Goal: Check status

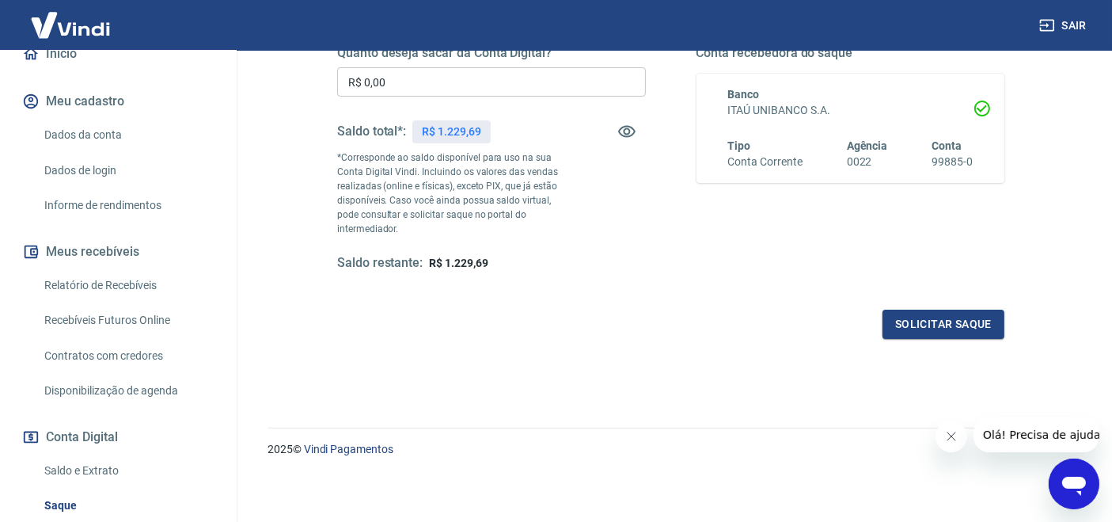
scroll to position [320, 0]
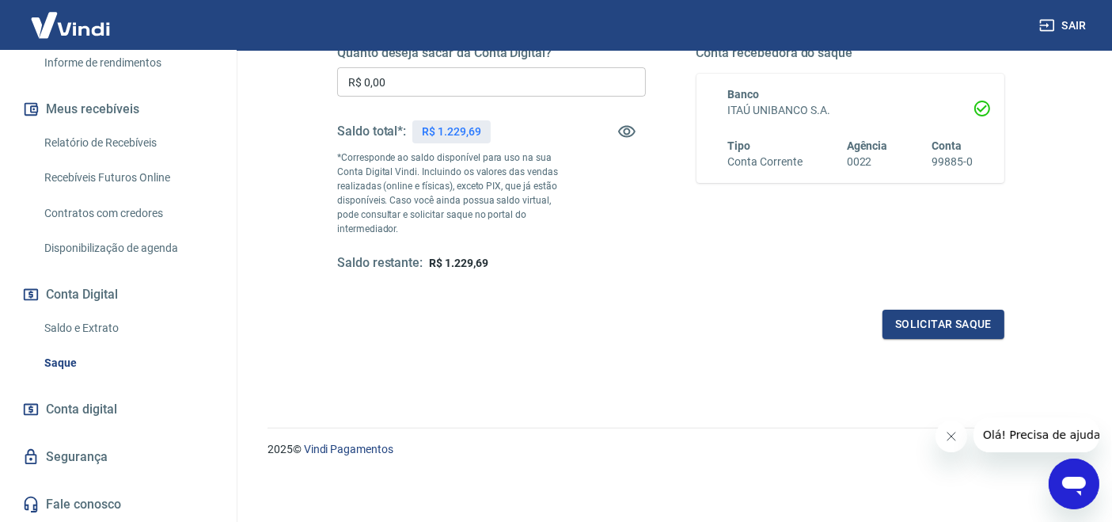
click at [82, 326] on link "Saldo e Extrato" at bounding box center [128, 328] width 180 height 32
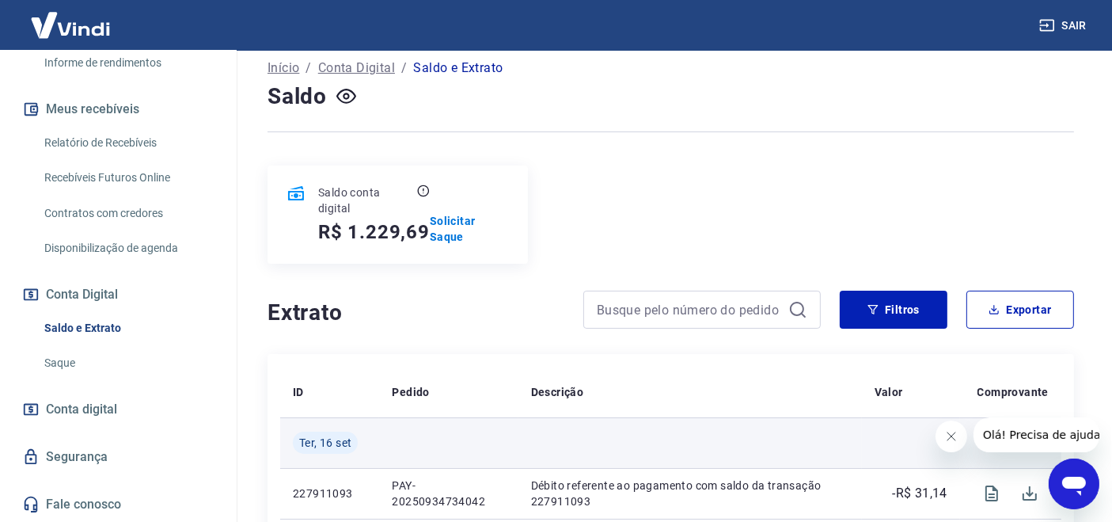
scroll to position [234, 0]
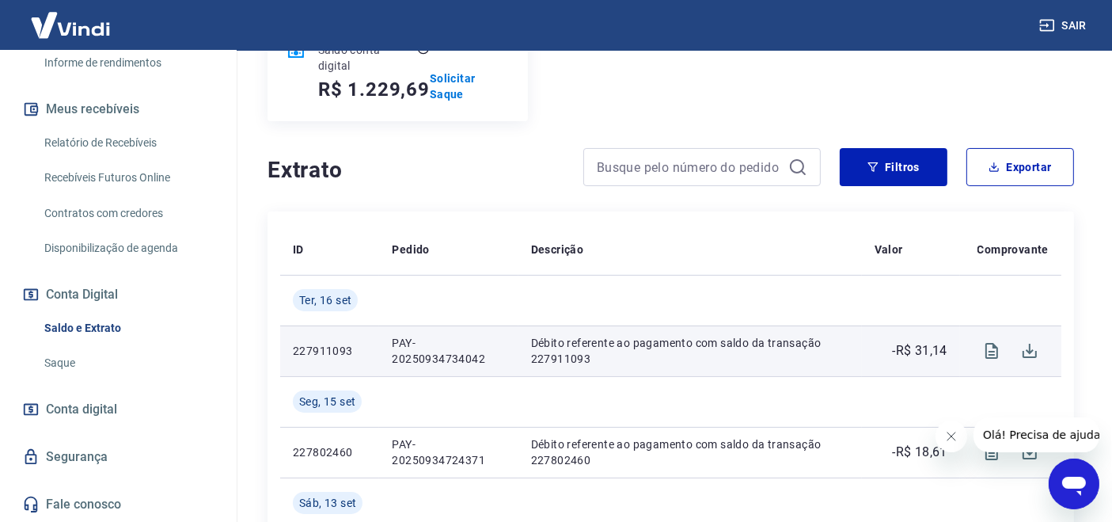
click at [417, 358] on p "PAY-20250934734042" at bounding box center [448, 351] width 113 height 32
